Goal: Information Seeking & Learning: Learn about a topic

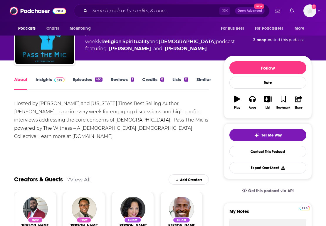
scroll to position [37, 0]
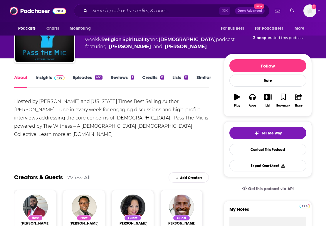
click at [82, 82] on link "Episodes 460" at bounding box center [88, 82] width 30 height 14
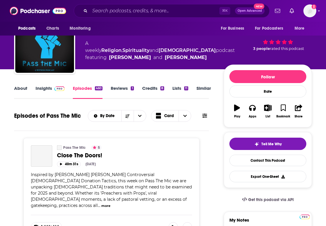
scroll to position [70, 0]
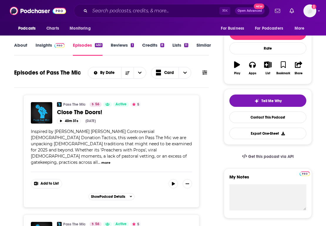
click at [57, 46] on img at bounding box center [59, 45] width 10 height 5
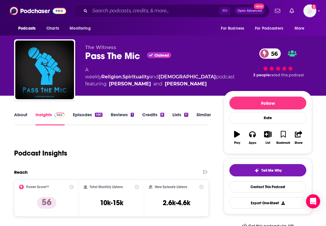
click at [17, 117] on link "About" at bounding box center [20, 119] width 13 height 14
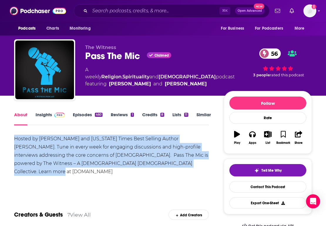
drag, startPoint x: 179, startPoint y: 165, endPoint x: 15, endPoint y: 136, distance: 165.8
click at [15, 136] on div "Hosted by Rev. Tyler Burns and New York Times Best Selling Author Dr. Jemar Tis…" at bounding box center [111, 155] width 195 height 41
copy div "Hosted by Rev. Tyler Burns and New York Times Best Selling Author Dr. Jemar Tis…"
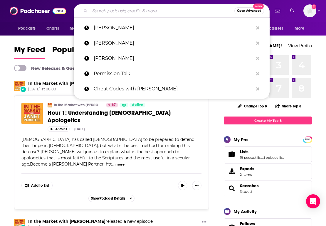
click at [116, 9] on input "Search podcasts, credits, & more..." at bounding box center [162, 10] width 144 height 9
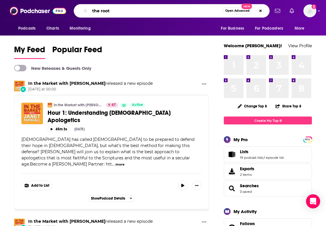
type input "the root"
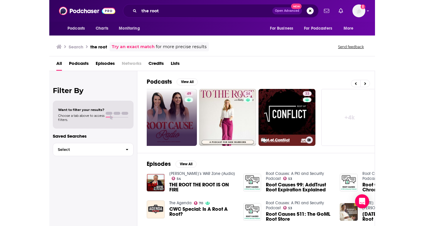
scroll to position [0, 311]
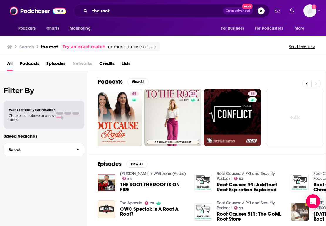
click at [176, 4] on div "the root Open Advanced New" at bounding box center [172, 11] width 196 height 14
click at [176, 11] on input "the root" at bounding box center [156, 10] width 133 height 9
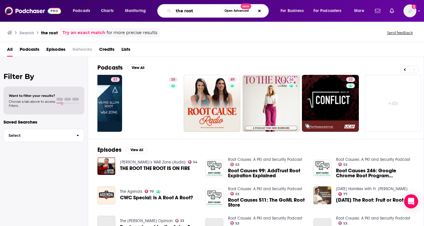
scroll to position [0, 213]
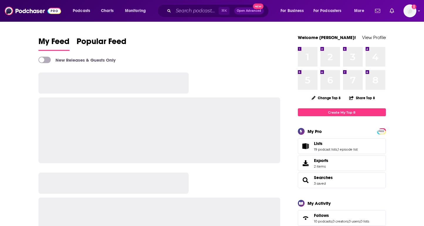
click at [197, 15] on div "⌘ K Open Advanced New" at bounding box center [213, 11] width 112 height 14
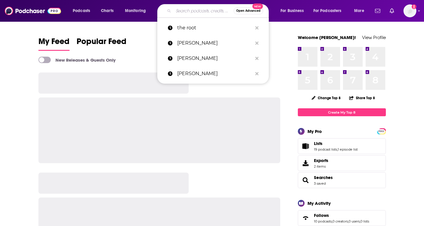
click at [192, 9] on input "Search podcasts, credits, & more..." at bounding box center [204, 10] width 60 height 9
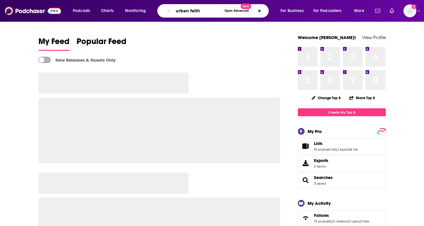
type input "urban faith"
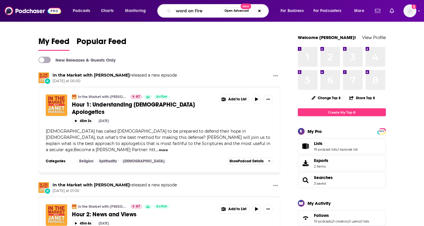
type input "word on fire"
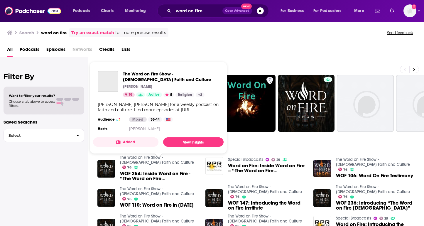
click at [154, 159] on link "The Word on Fire Show - Catholic Faith and Culture" at bounding box center [157, 160] width 74 height 10
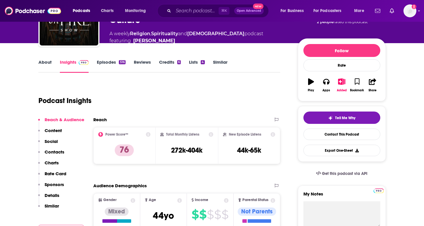
scroll to position [44, 0]
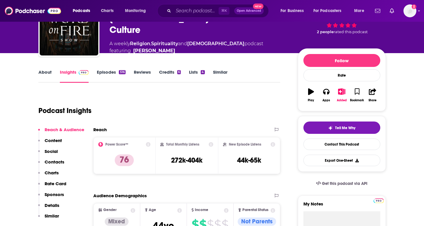
click at [102, 75] on link "Episodes 516" at bounding box center [111, 76] width 28 height 14
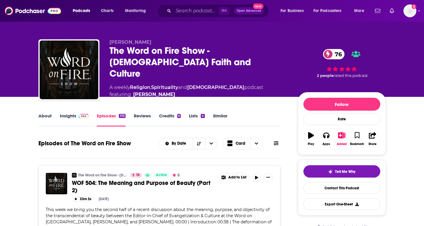
click at [70, 116] on link "Insights" at bounding box center [74, 120] width 29 height 14
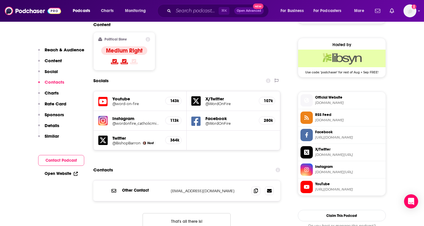
scroll to position [458, 0]
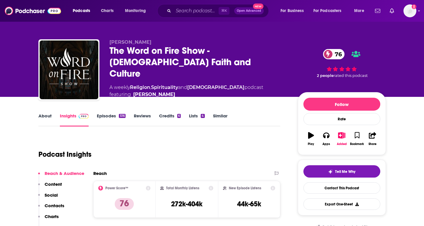
click at [112, 118] on link "Episodes 516" at bounding box center [111, 120] width 28 height 14
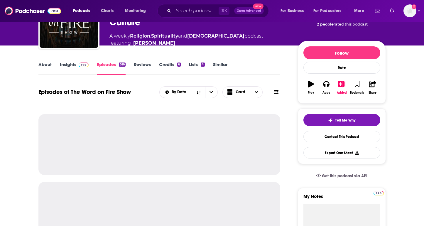
scroll to position [51, 0]
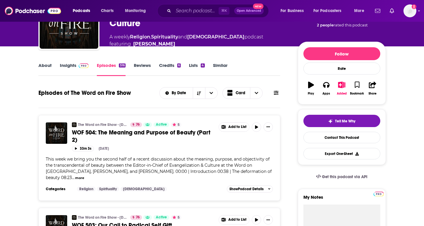
click at [280, 91] on button at bounding box center [276, 93] width 8 height 6
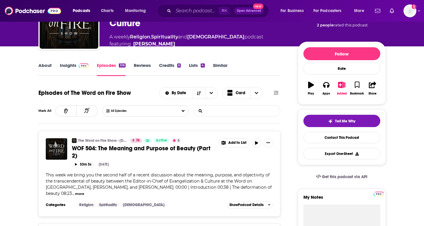
click at [221, 109] on input "List Search Input" at bounding box center [224, 111] width 61 height 11
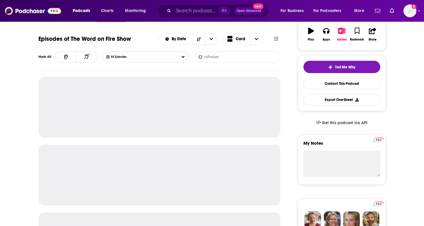
scroll to position [109, 0]
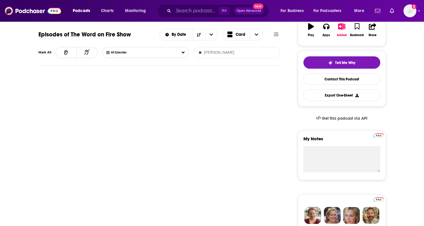
type input "ronald"
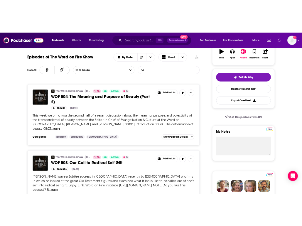
scroll to position [117, 0]
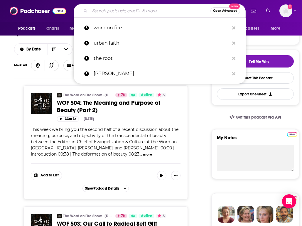
click at [140, 11] on input "Search podcasts, credits, & more..." at bounding box center [150, 10] width 121 height 9
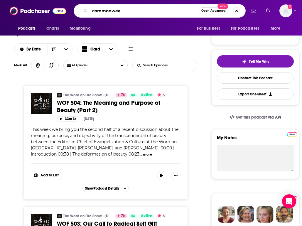
type input "commonweal"
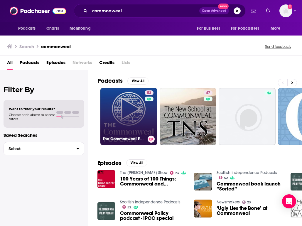
click at [134, 95] on link "52 The Commonweal Podcast" at bounding box center [128, 116] width 57 height 57
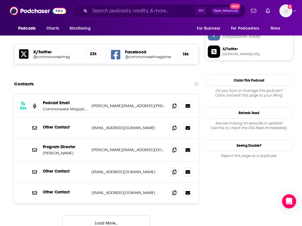
scroll to position [509, 0]
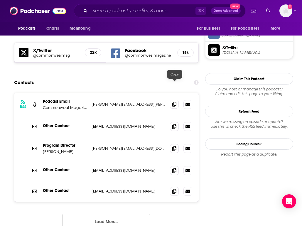
click at [175, 102] on icon at bounding box center [174, 104] width 4 height 5
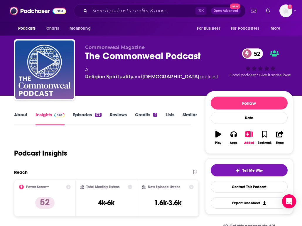
click at [85, 114] on link "Episodes 178" at bounding box center [87, 119] width 29 height 14
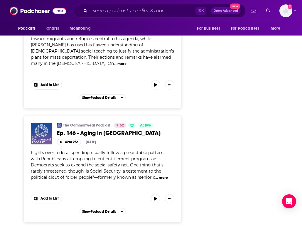
scroll to position [1170, 0]
click at [103, 129] on span "Ep. 146 - Aging in [GEOGRAPHIC_DATA]" at bounding box center [109, 132] width 104 height 7
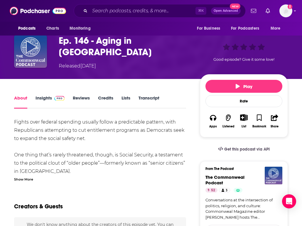
scroll to position [47, 0]
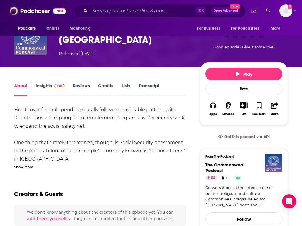
click at [22, 166] on div "Show More" at bounding box center [23, 167] width 19 height 6
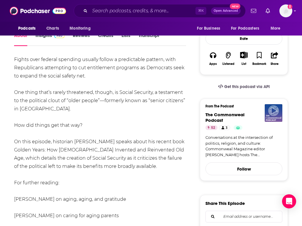
scroll to position [150, 0]
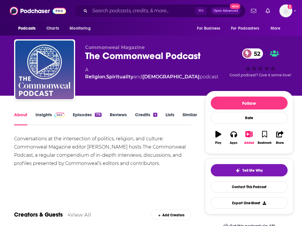
click at [45, 121] on link "Insights" at bounding box center [50, 119] width 29 height 14
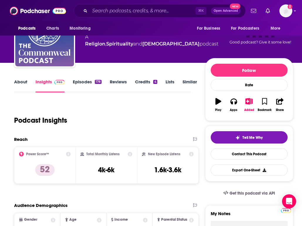
scroll to position [15, 0]
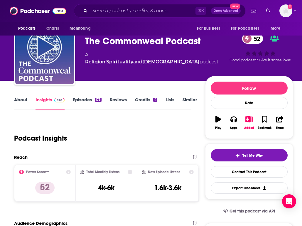
click at [77, 104] on link "Episodes 178" at bounding box center [87, 104] width 29 height 14
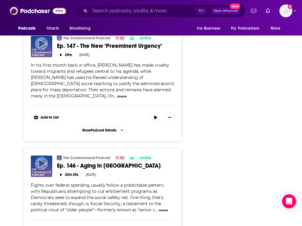
scroll to position [1164, 0]
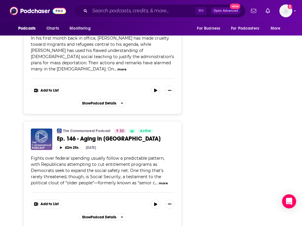
click at [159, 181] on button "more" at bounding box center [163, 183] width 9 height 5
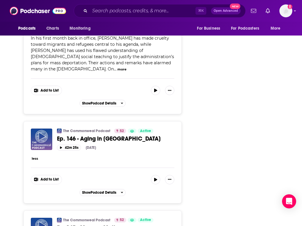
click at [29, 121] on div "The Commonweal Podcast 52 Active Categories Religion Spirituality [DEMOGRAPHIC_…" at bounding box center [102, 162] width 158 height 82
click at [32, 156] on button "less" at bounding box center [35, 158] width 6 height 5
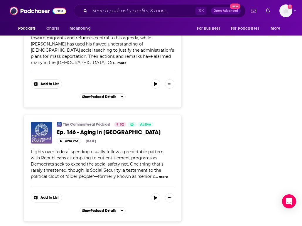
scroll to position [1169, 0]
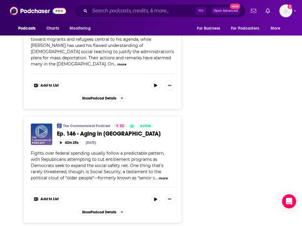
click at [155, 175] on span "..." at bounding box center [156, 177] width 3 height 5
click at [159, 176] on button "more" at bounding box center [163, 178] width 9 height 5
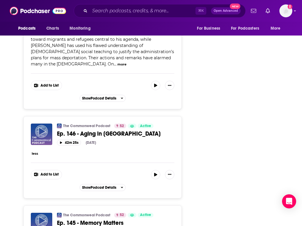
click at [110, 130] on span "Ep. 146 - Aging in [GEOGRAPHIC_DATA]" at bounding box center [109, 133] width 104 height 7
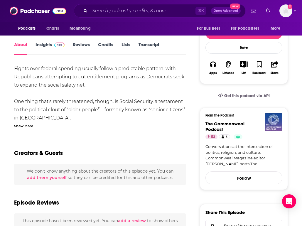
scroll to position [91, 0]
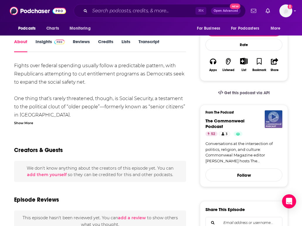
click at [28, 122] on div "Show More" at bounding box center [23, 123] width 19 height 6
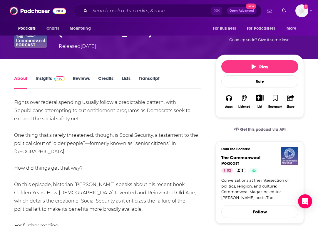
scroll to position [0, 0]
